Goal: Check status: Check status

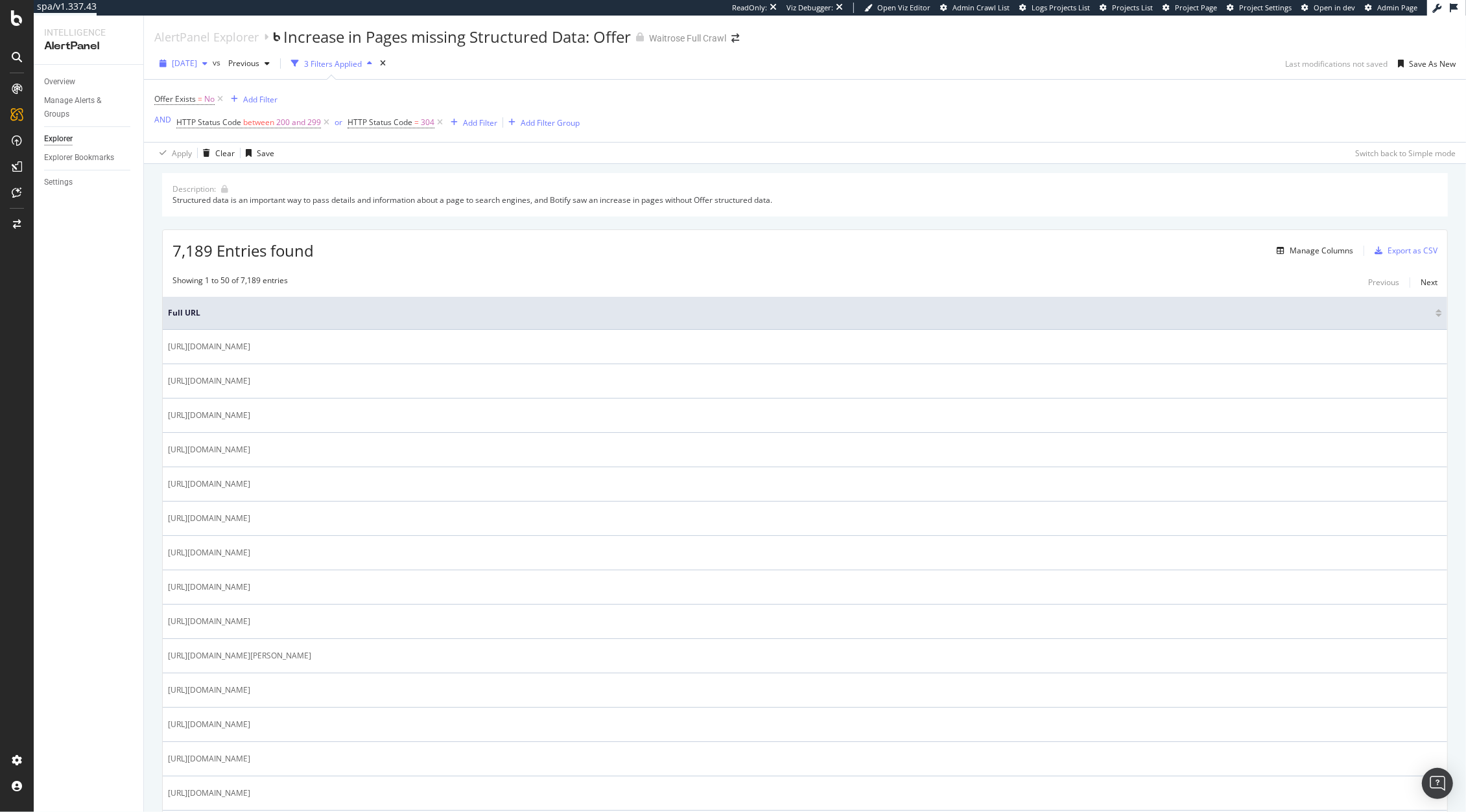
click at [186, 58] on span "[DATE]" at bounding box center [185, 63] width 25 height 11
